Goal: Navigation & Orientation: Find specific page/section

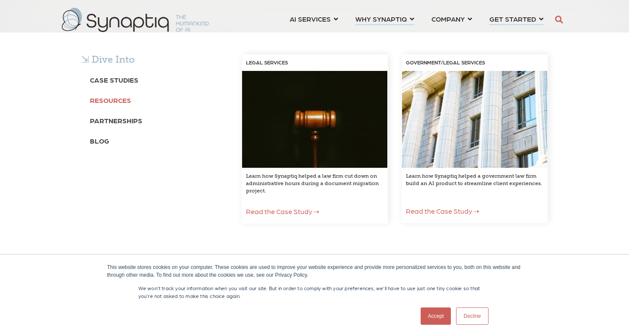
click at [113, 100] on b "Resources" at bounding box center [110, 100] width 41 height 8
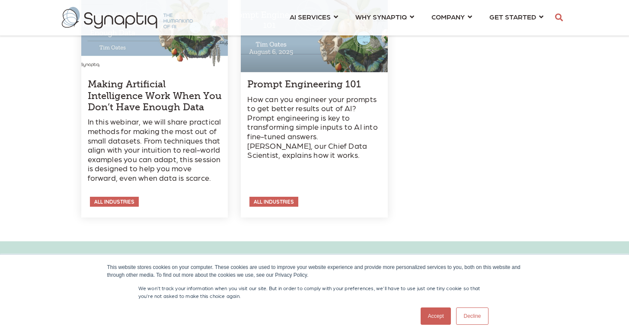
scroll to position [4107, 0]
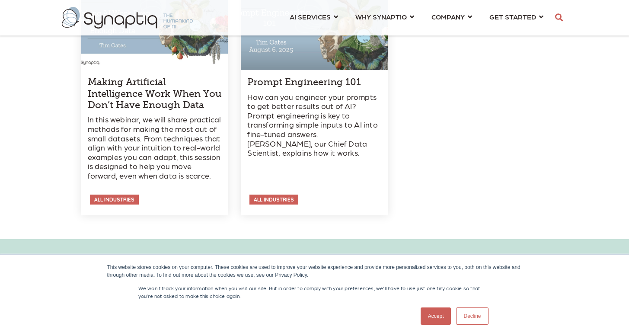
click at [429, 315] on link "Accept" at bounding box center [436, 316] width 31 height 17
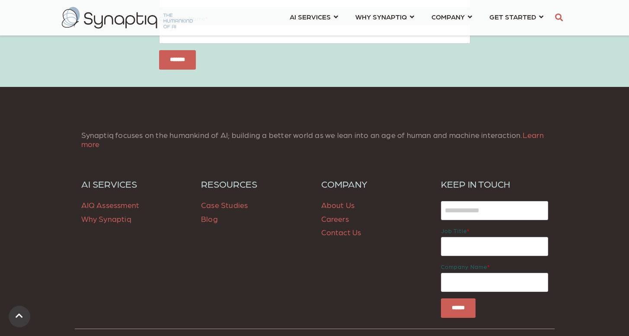
scroll to position [4492, 0]
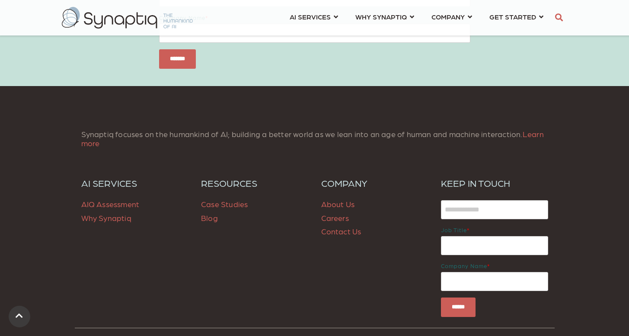
click at [332, 213] on link "Careers" at bounding box center [335, 217] width 28 height 9
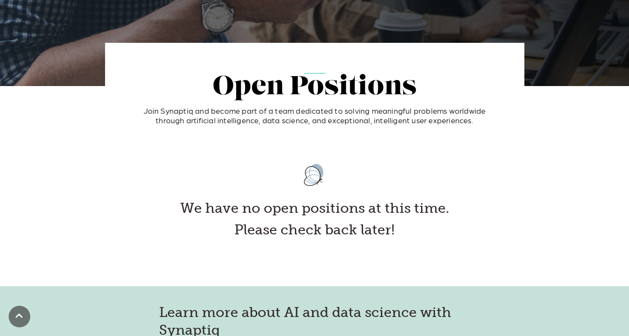
scroll to position [148, 0]
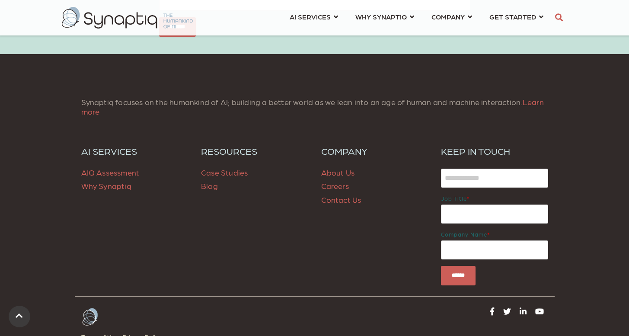
click at [334, 206] on p "About Us Careers Contact Us" at bounding box center [374, 186] width 107 height 41
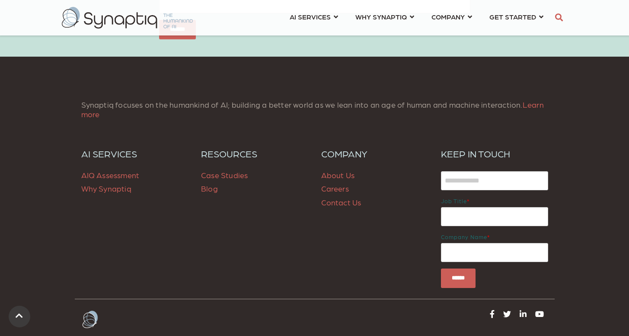
click at [335, 205] on link "Contact Us" at bounding box center [341, 202] width 40 height 9
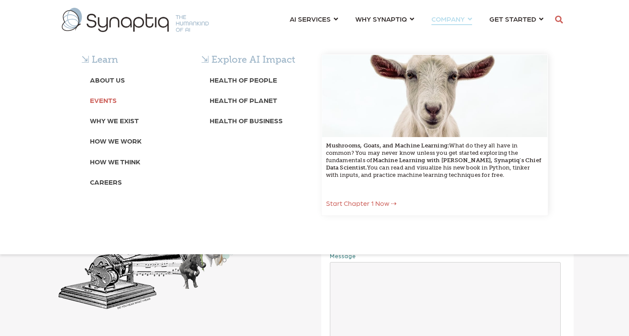
click at [105, 100] on b "Events" at bounding box center [103, 100] width 27 height 8
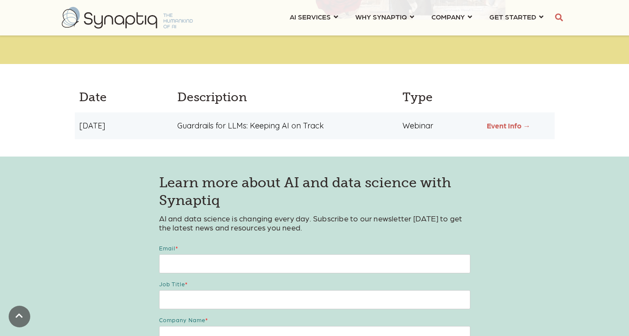
scroll to position [248, 0]
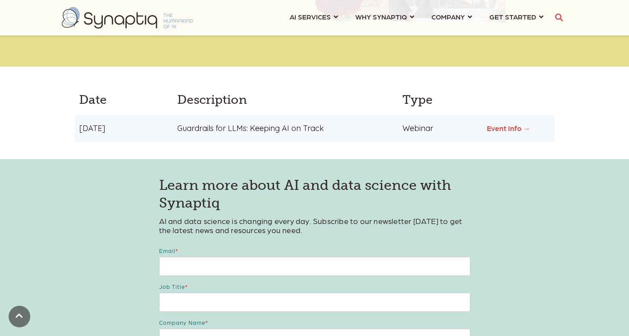
click at [504, 128] on link "Event Info →" at bounding box center [509, 128] width 44 height 9
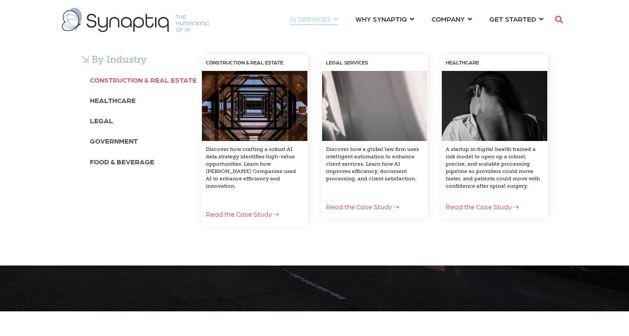
click at [167, 77] on b "Construction & Real Estate" at bounding box center [143, 80] width 107 height 8
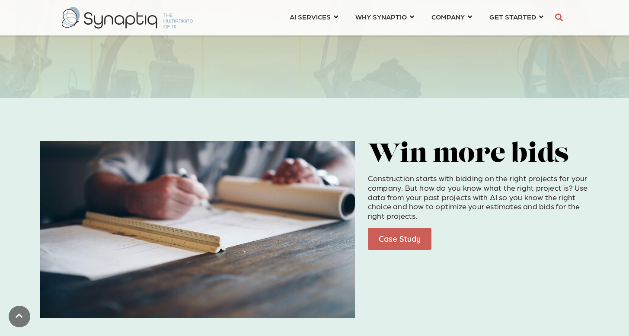
scroll to position [254, 0]
